Goal: Task Accomplishment & Management: Complete application form

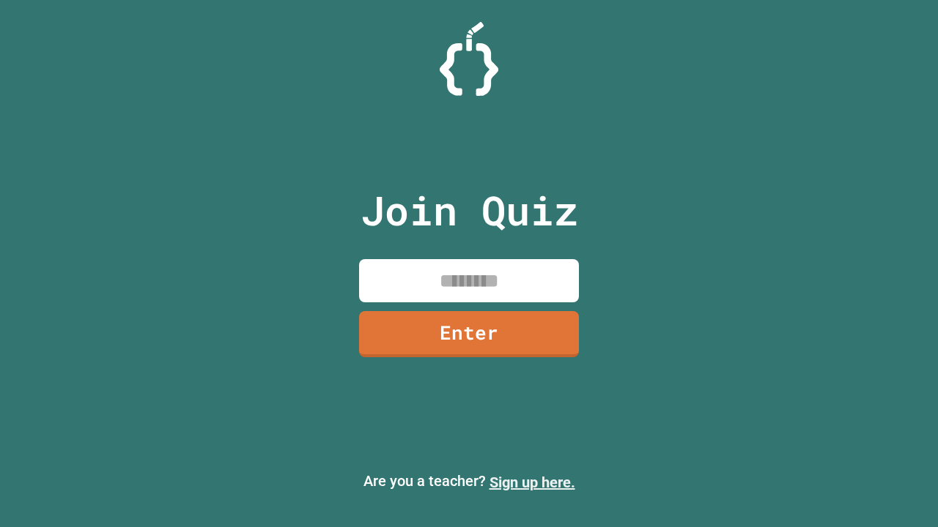
click at [532, 483] on link "Sign up here." at bounding box center [532, 483] width 86 height 18
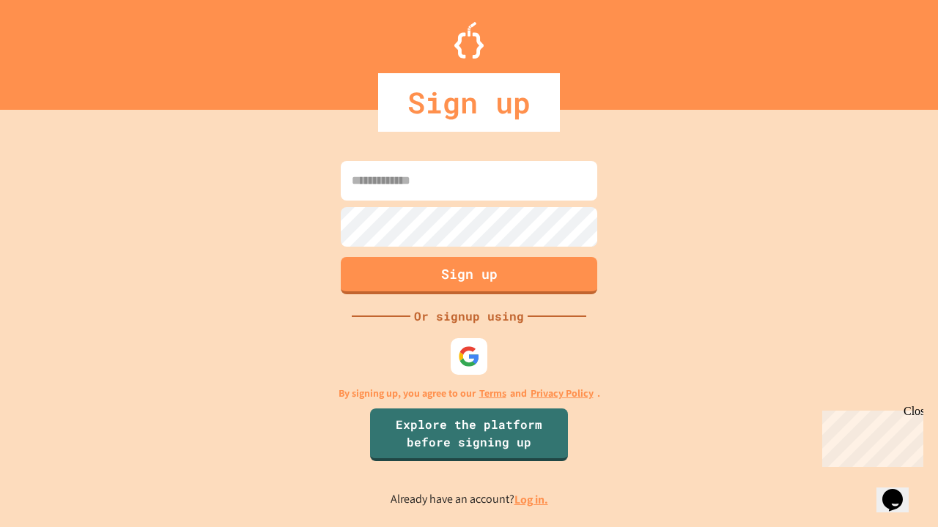
click at [532, 500] on link "Log in." at bounding box center [531, 499] width 34 height 15
